Goal: Task Accomplishment & Management: Use online tool/utility

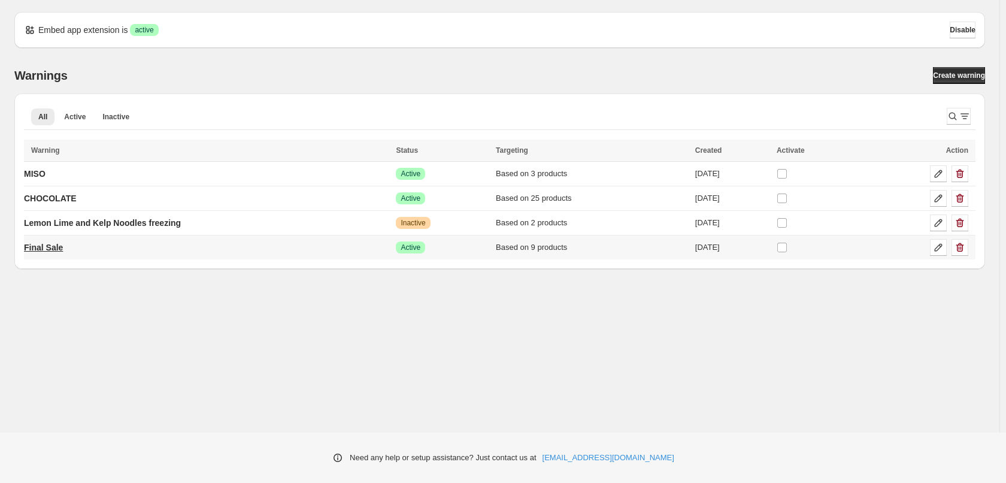
click at [51, 252] on p "Final Sale" at bounding box center [43, 247] width 39 height 12
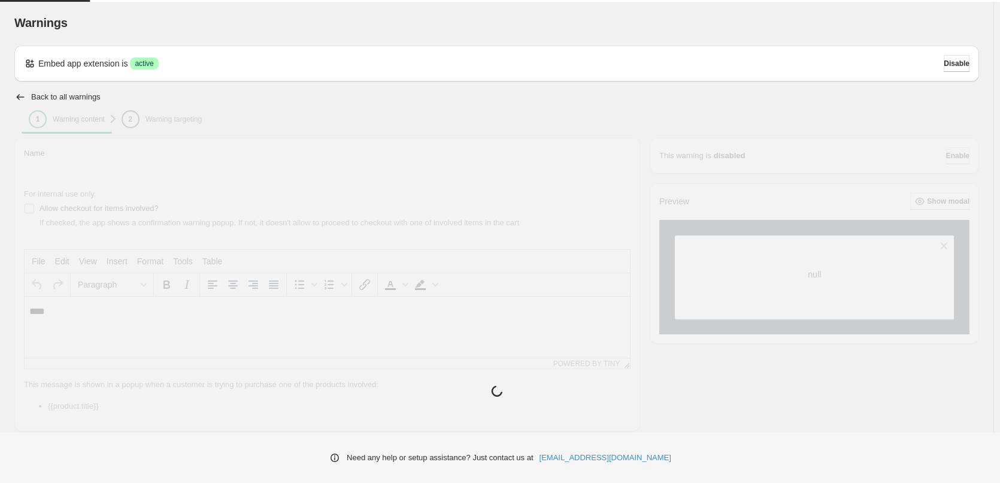
type input "**********"
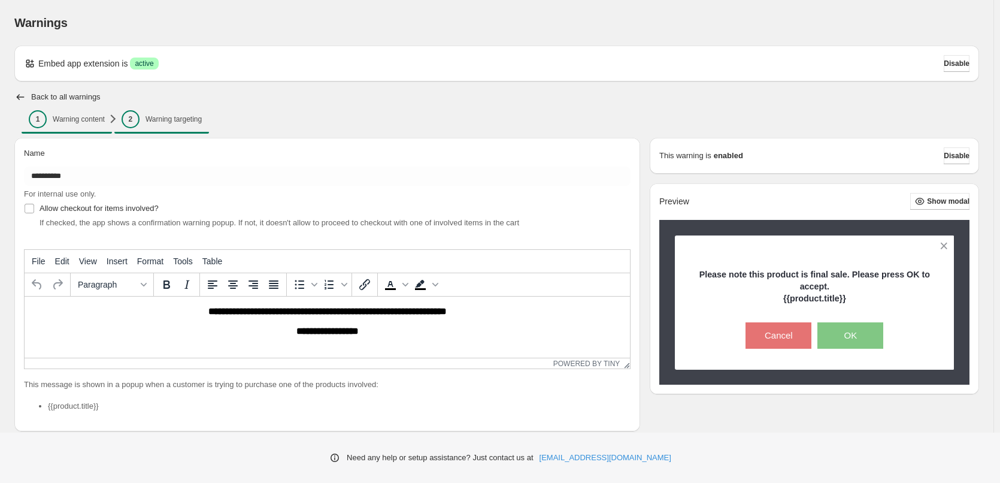
click at [170, 126] on span "2 Warning targeting" at bounding box center [162, 119] width 80 height 18
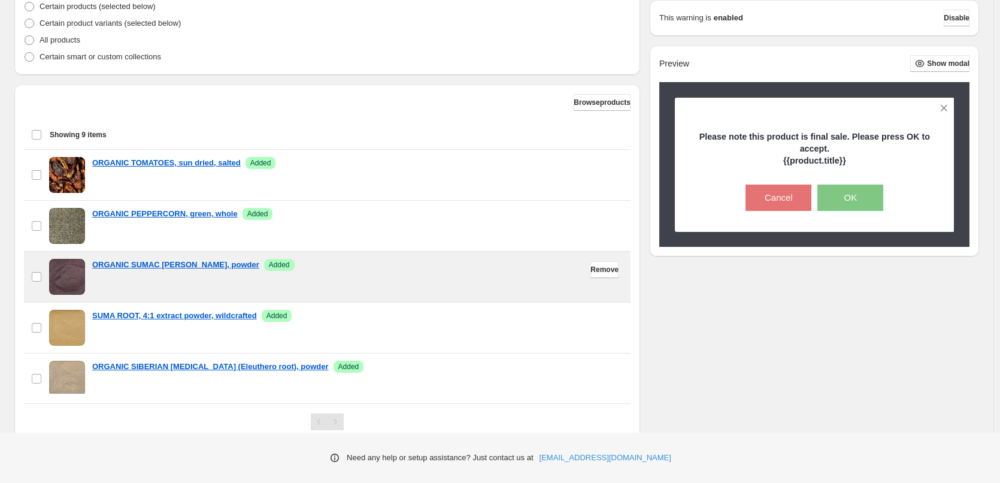
scroll to position [352, 0]
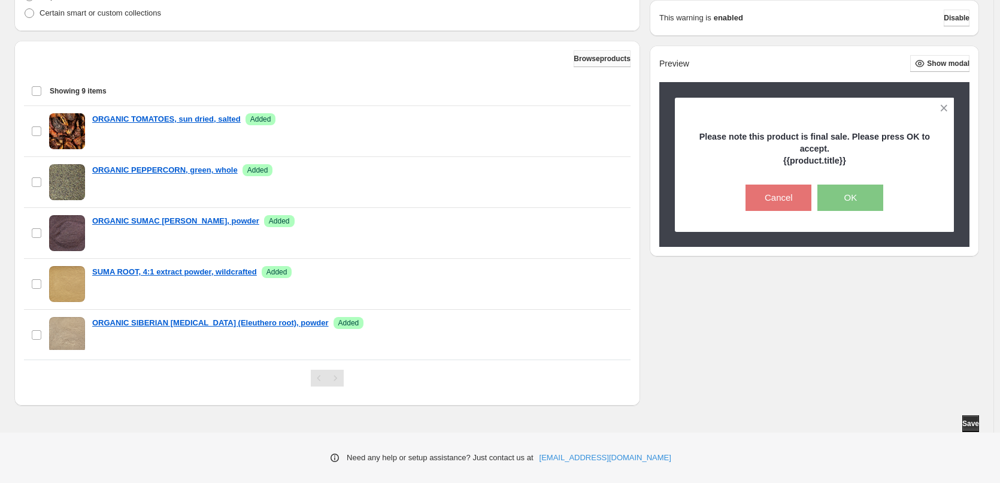
click at [602, 60] on span "Browse products" at bounding box center [602, 59] width 57 height 10
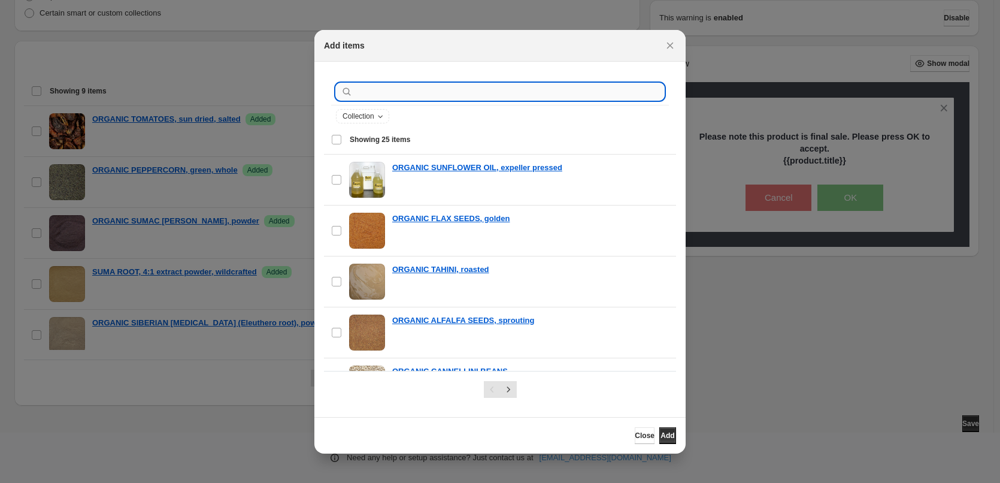
click at [404, 84] on input ":r1i:" at bounding box center [509, 91] width 309 height 17
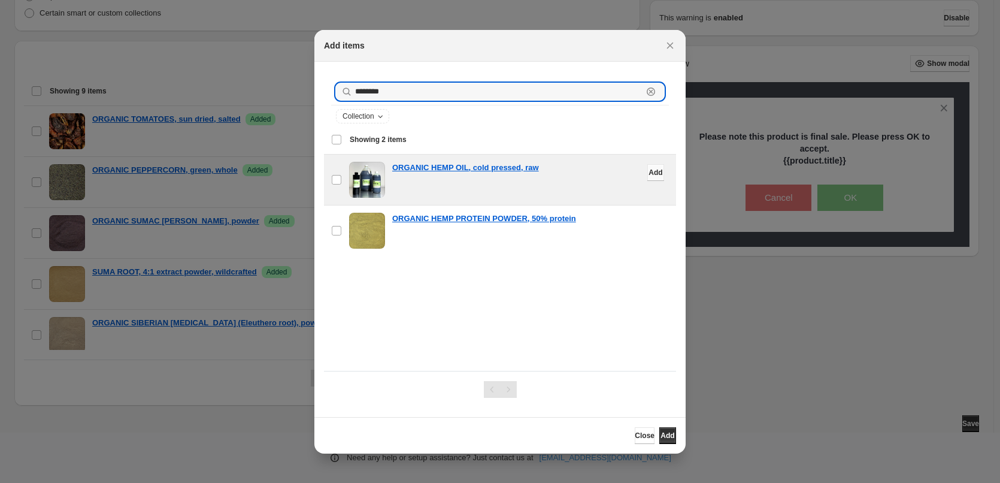
type input "********"
click at [651, 170] on button "Add" at bounding box center [656, 172] width 17 height 17
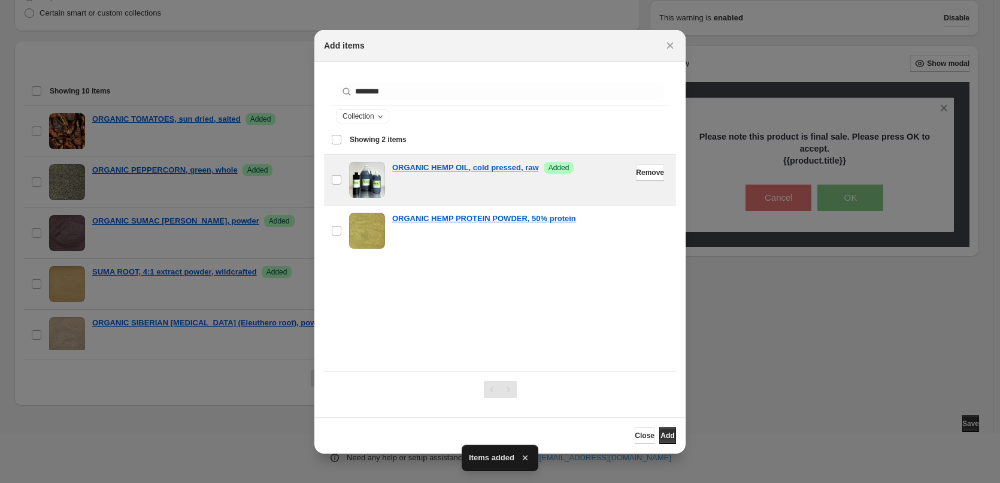
scroll to position [0, 0]
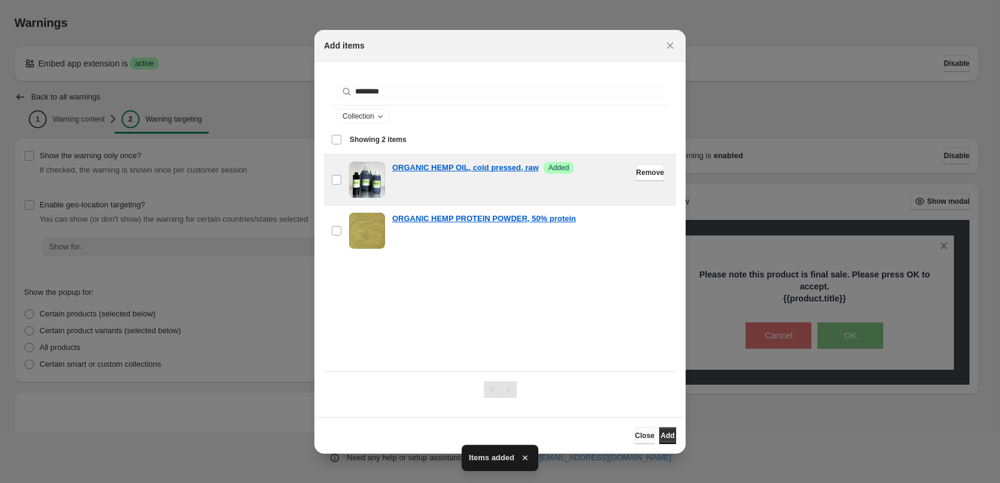
click at [635, 433] on span "Close" at bounding box center [645, 436] width 20 height 10
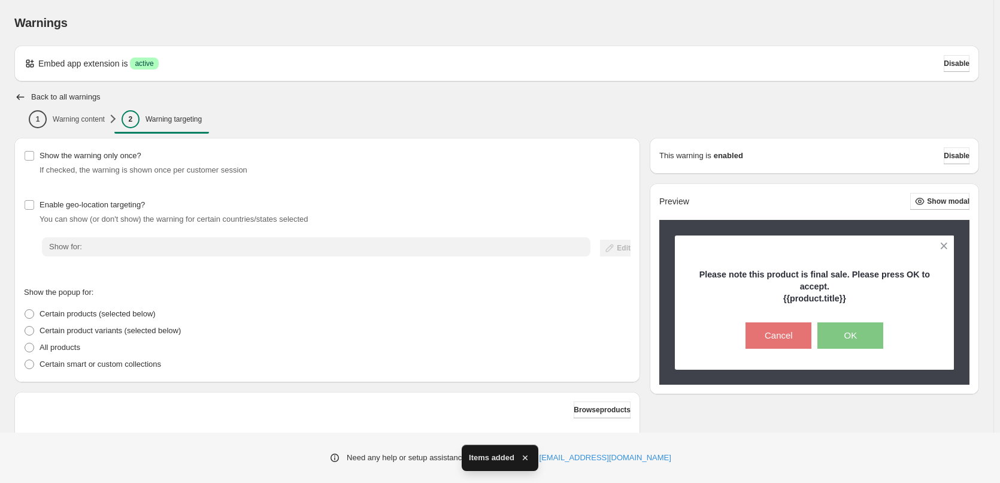
scroll to position [352, 0]
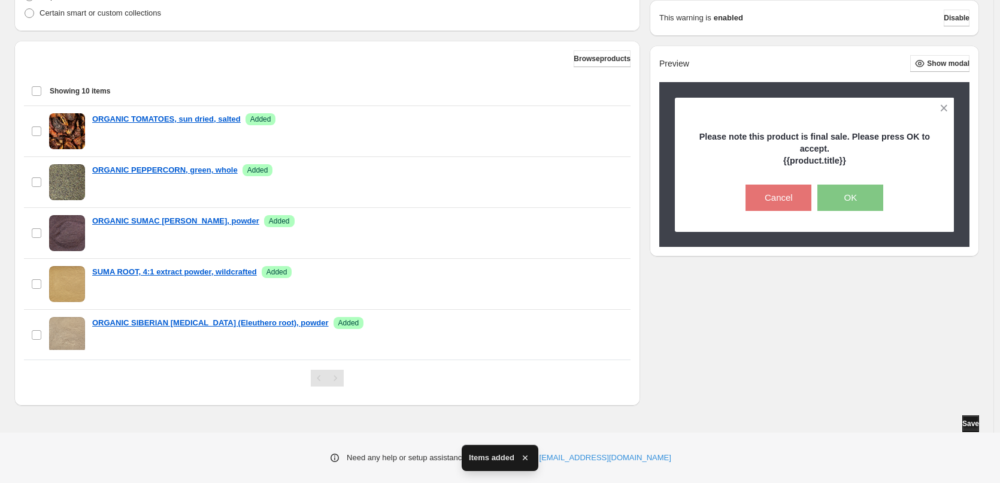
click at [978, 426] on button "Save" at bounding box center [971, 423] width 17 height 17
